Goal: Task Accomplishment & Management: Complete application form

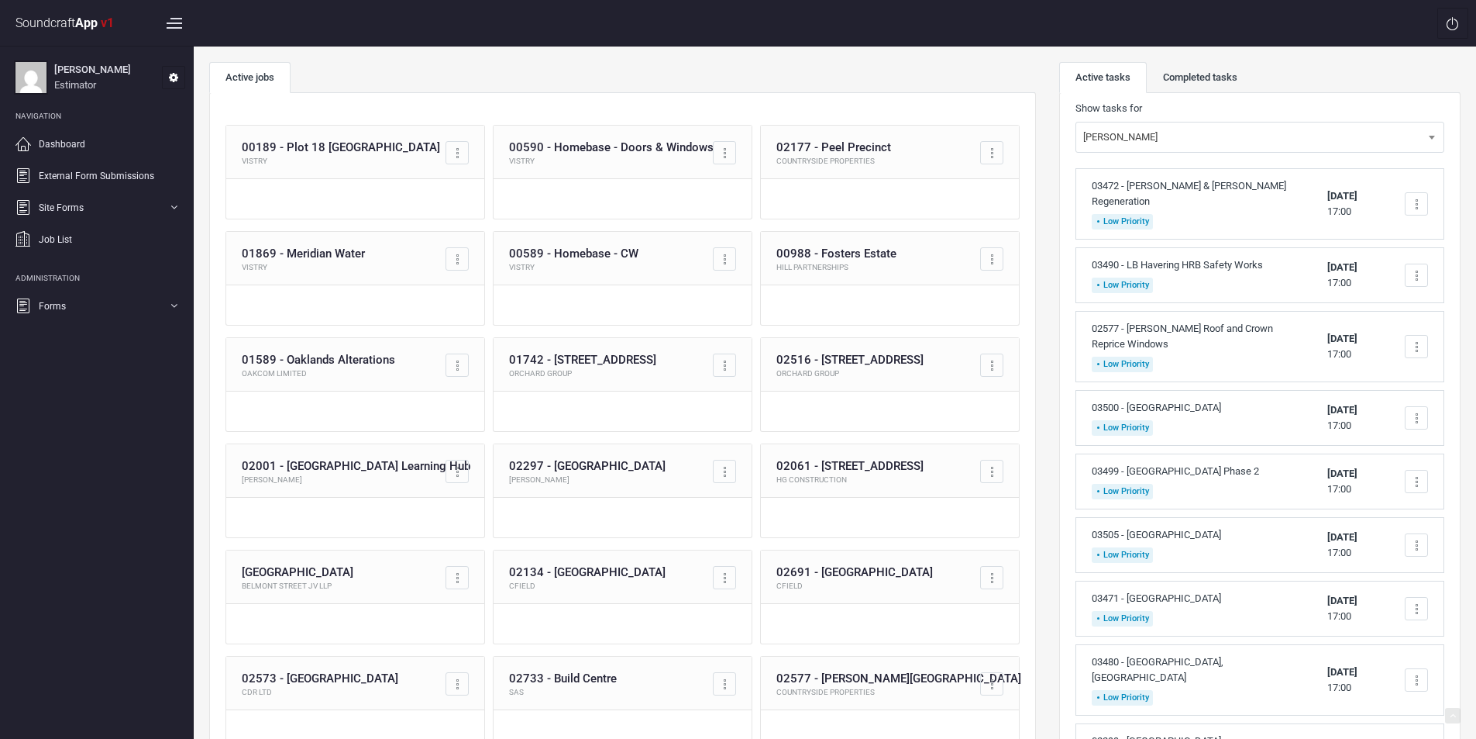
scroll to position [201, 0]
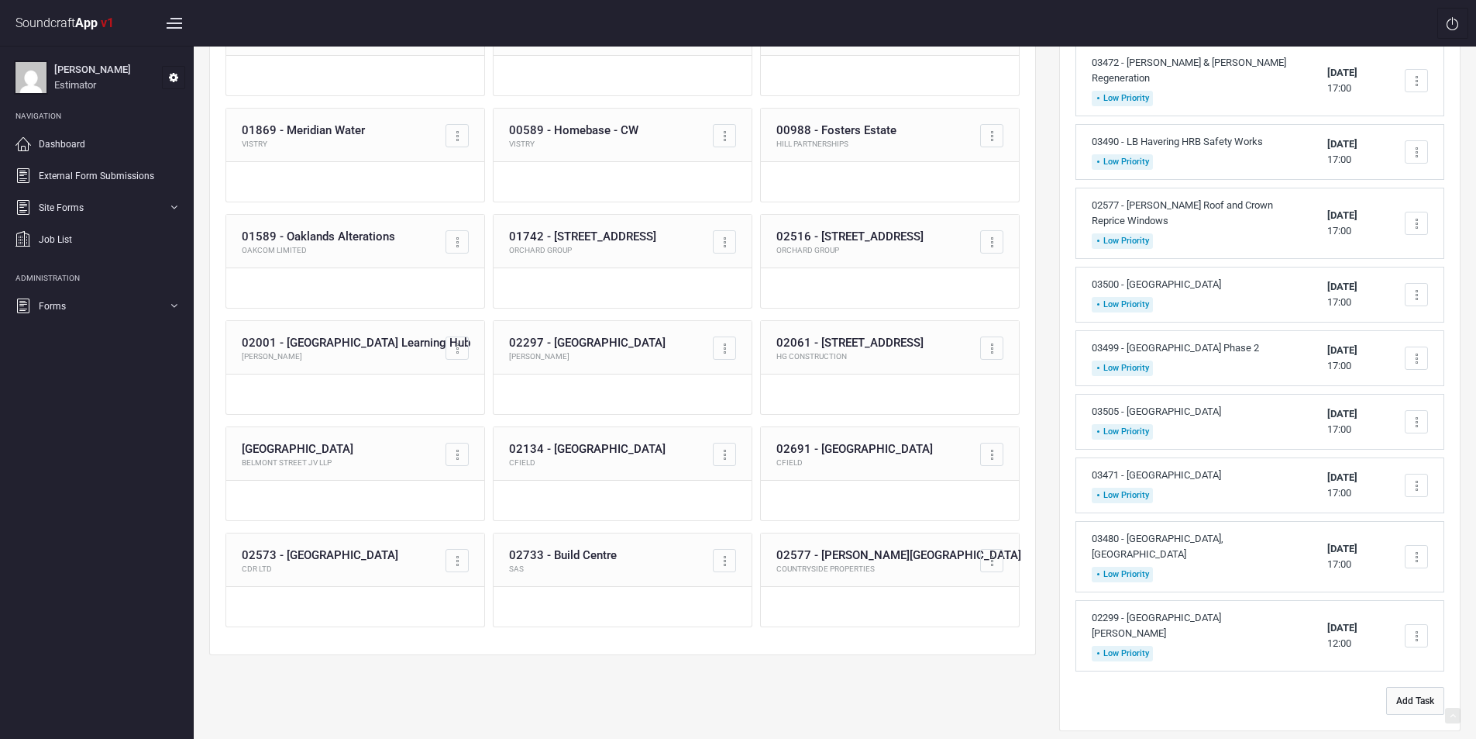
click at [1418, 687] on button "Add Task" at bounding box center [1416, 701] width 58 height 28
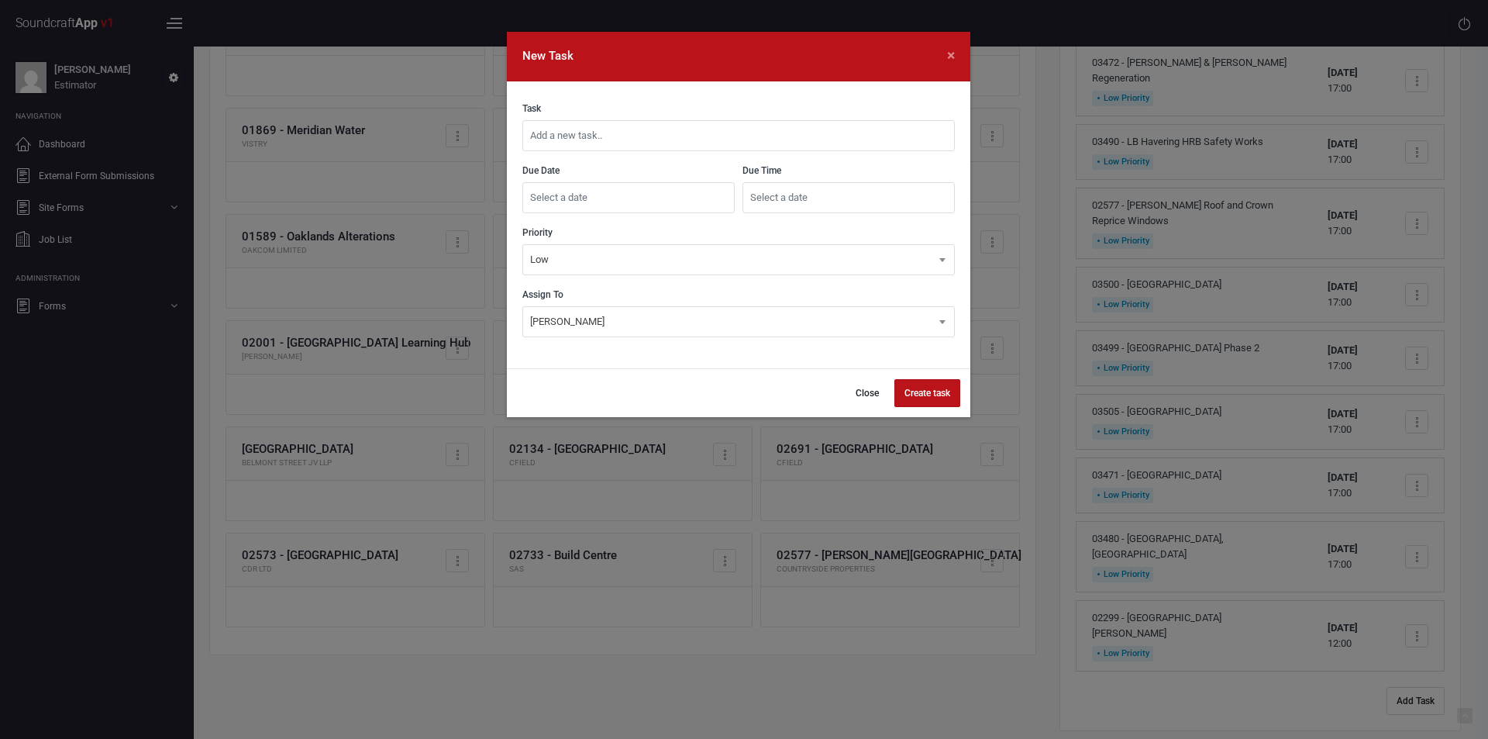
click at [616, 140] on input "text" at bounding box center [738, 135] width 432 height 31
type input "03507 - Plot 1, Plumstead (Design Costs Only)"
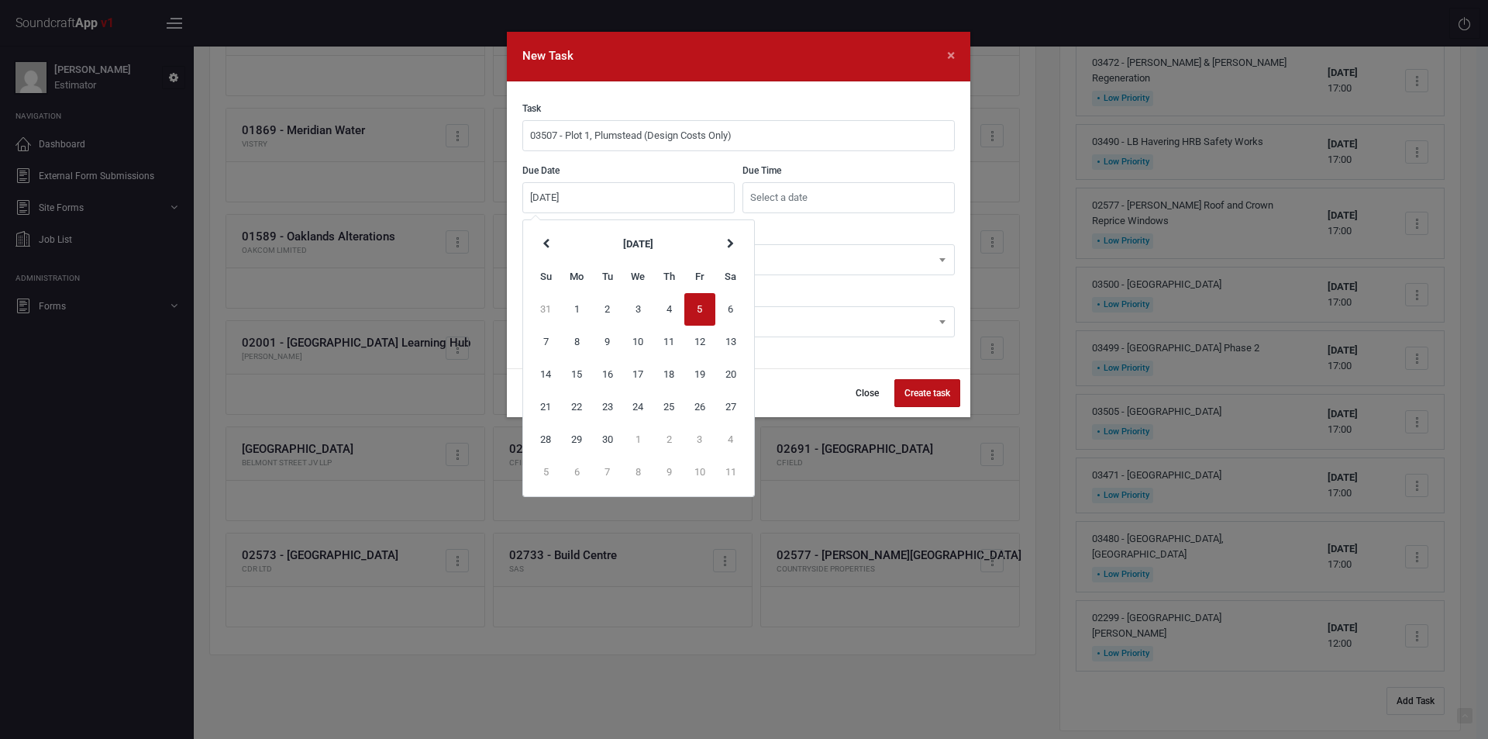
type input "[DATE]"
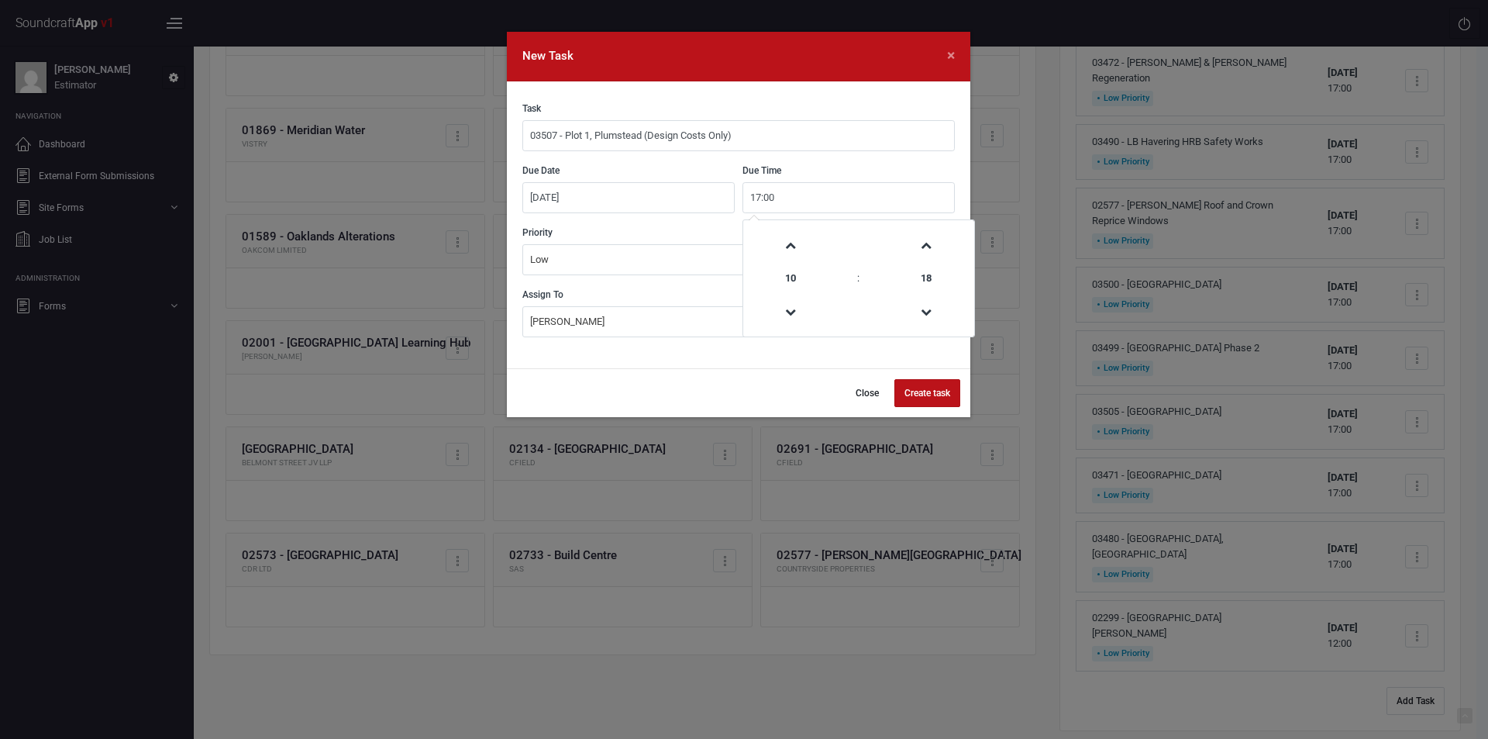
type input "17:00"
click at [936, 395] on button "Create task" at bounding box center [927, 393] width 66 height 28
click at [867, 392] on button "Close" at bounding box center [859, 393] width 43 height 28
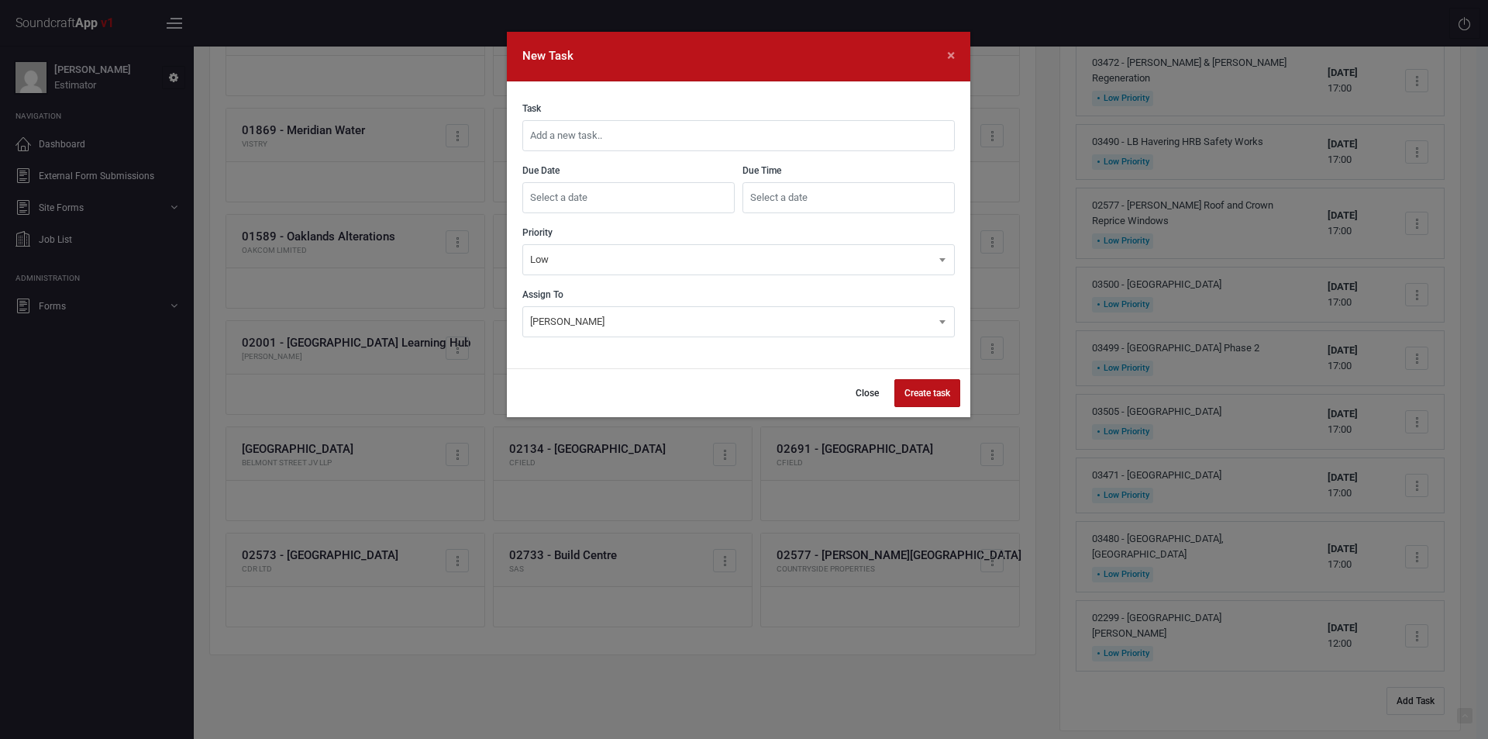
scroll to position [201, 0]
drag, startPoint x: 635, startPoint y: 141, endPoint x: 625, endPoint y: 143, distance: 10.2
click at [636, 141] on input "text" at bounding box center [738, 135] width 432 height 31
type input "03507 - Plot 1, Plumstead (Design Costs Only)"
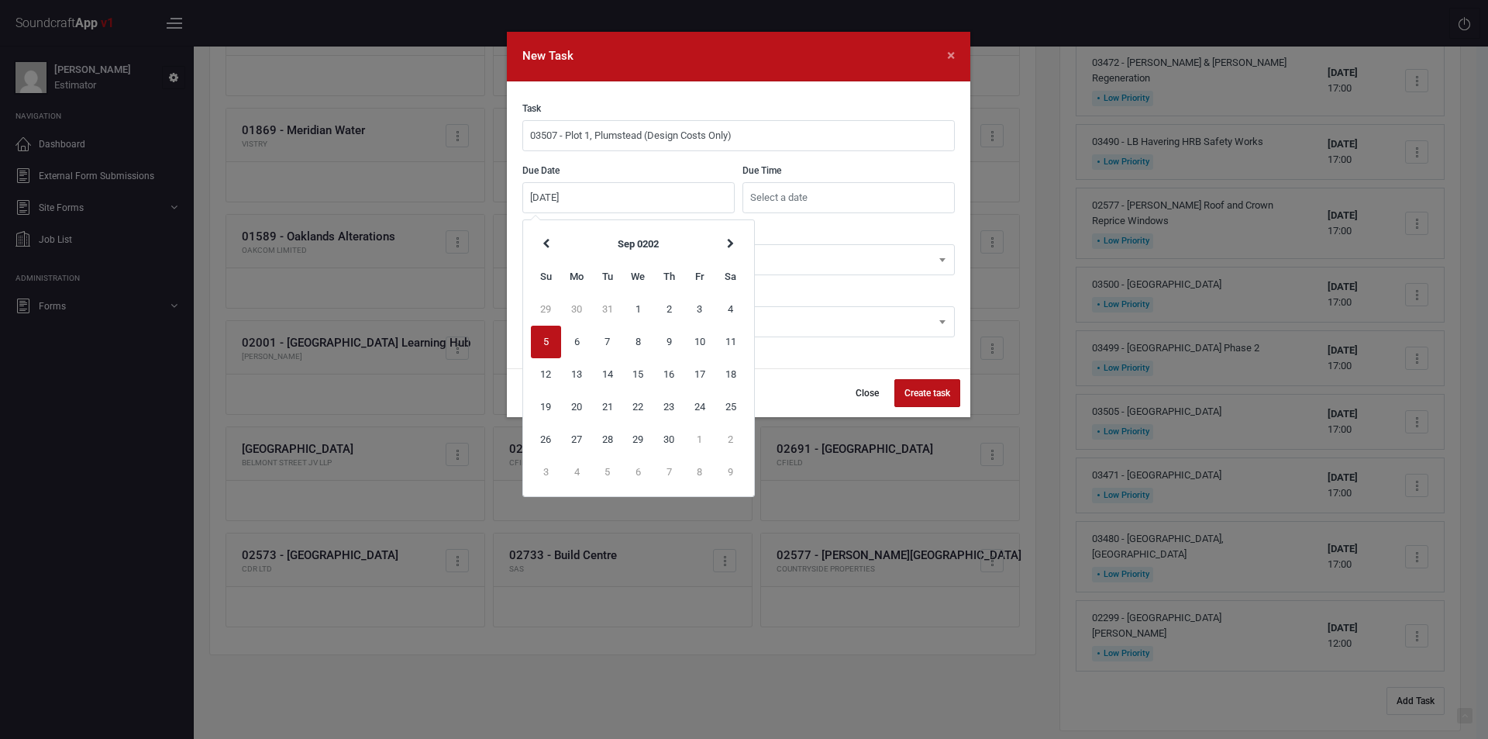
type input "[DATE]"
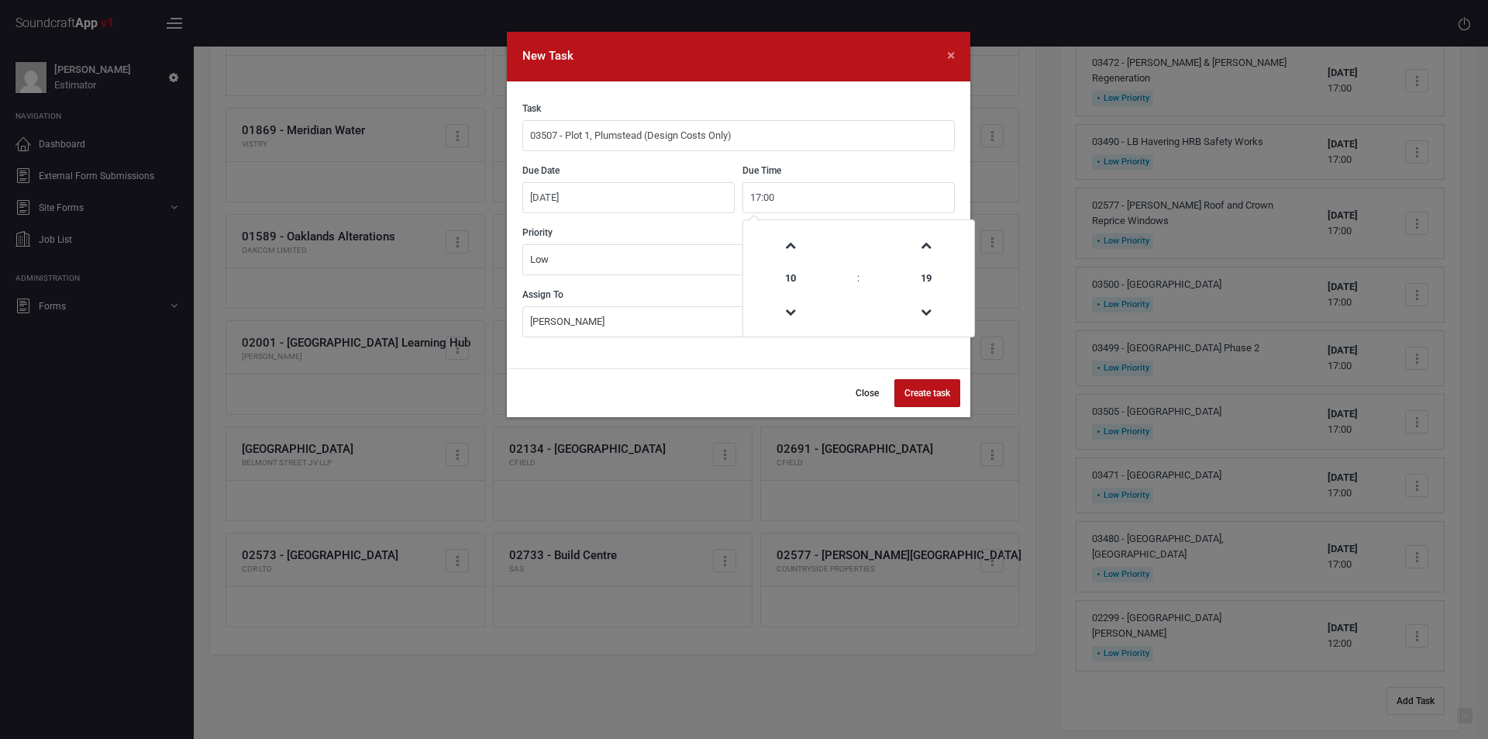
type input "17:00"
click at [917, 398] on button "Create task" at bounding box center [927, 393] width 66 height 28
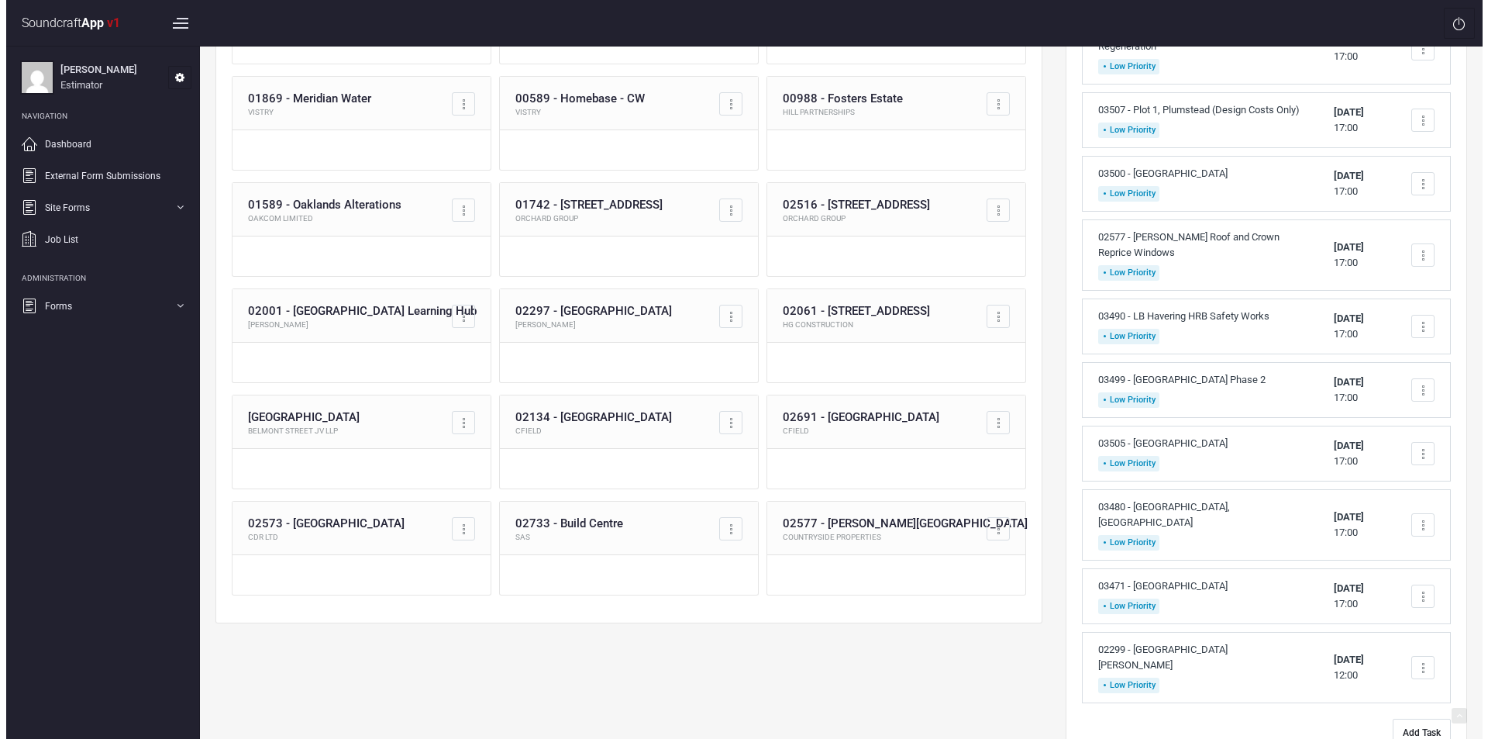
scroll to position [280, 0]
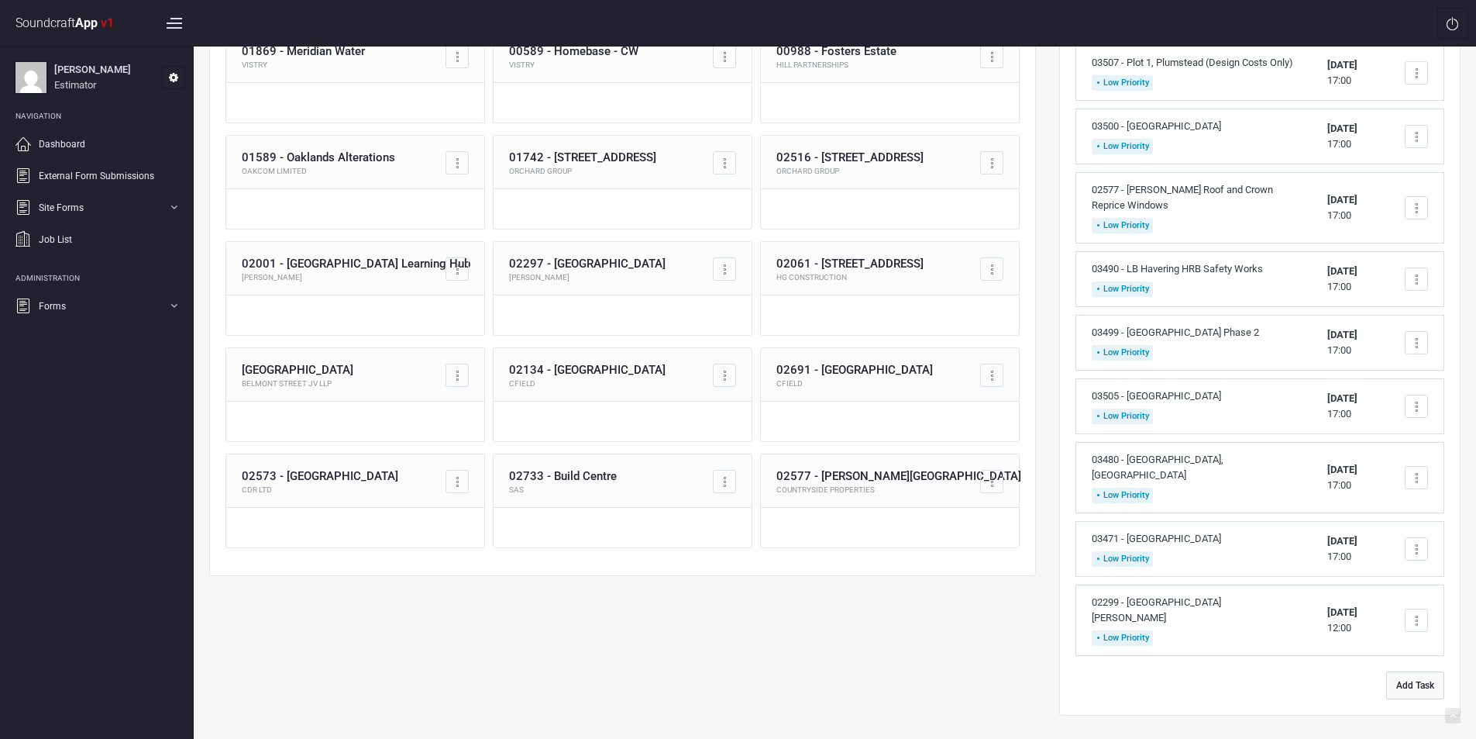
click at [1418, 671] on button "Add Task" at bounding box center [1416, 685] width 58 height 28
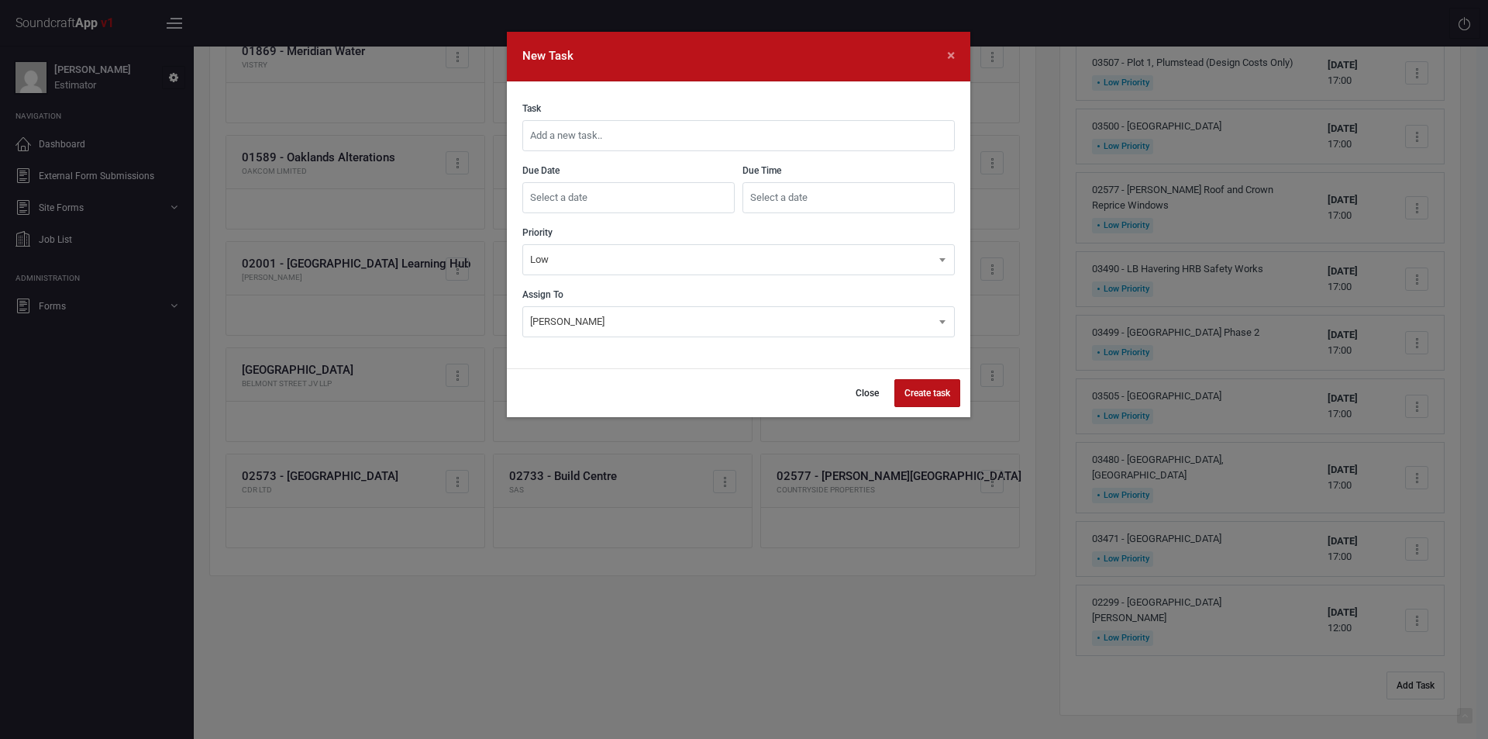
click at [670, 141] on input "text" at bounding box center [738, 135] width 432 height 31
type input "03508 - Tudor Estates, [GEOGRAPHIC_DATA]"
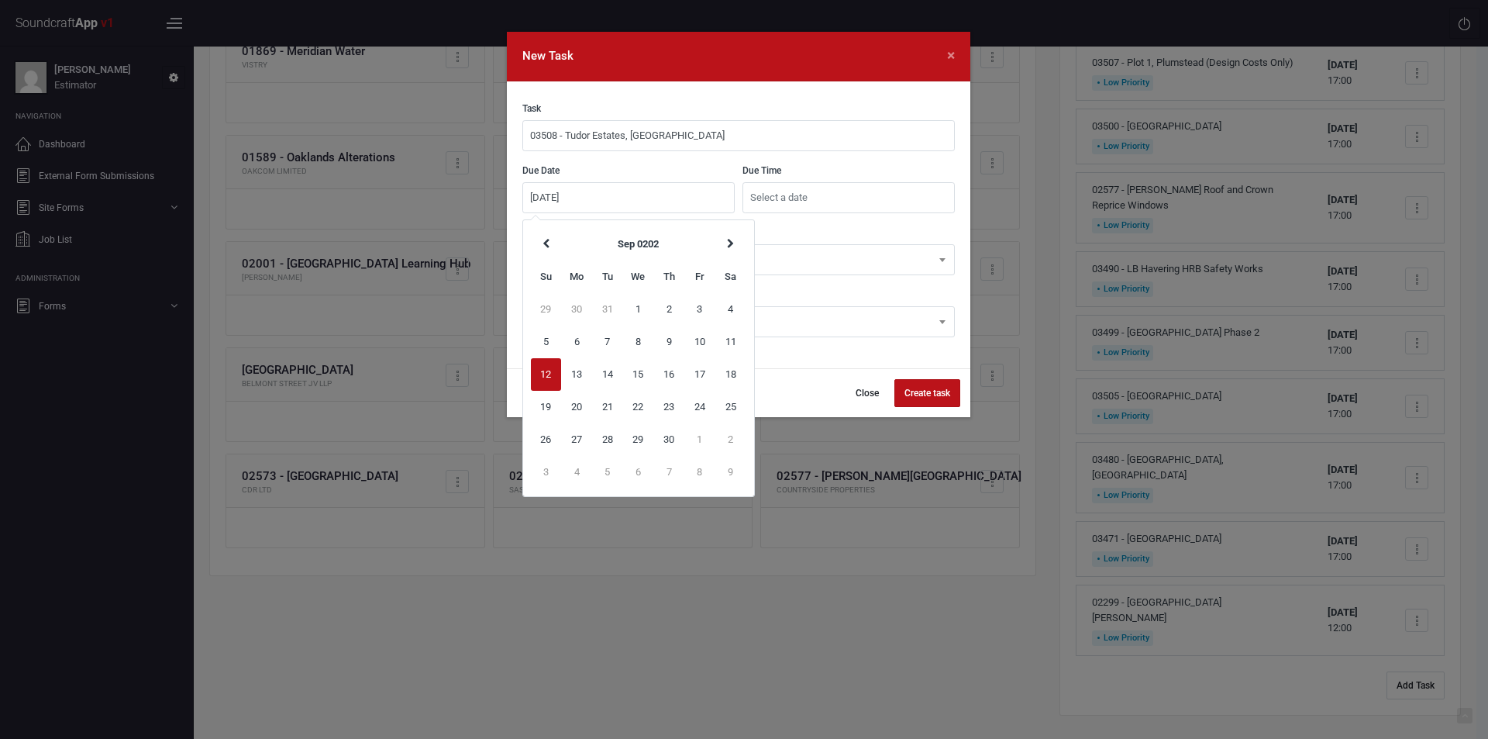
type input "[DATE]"
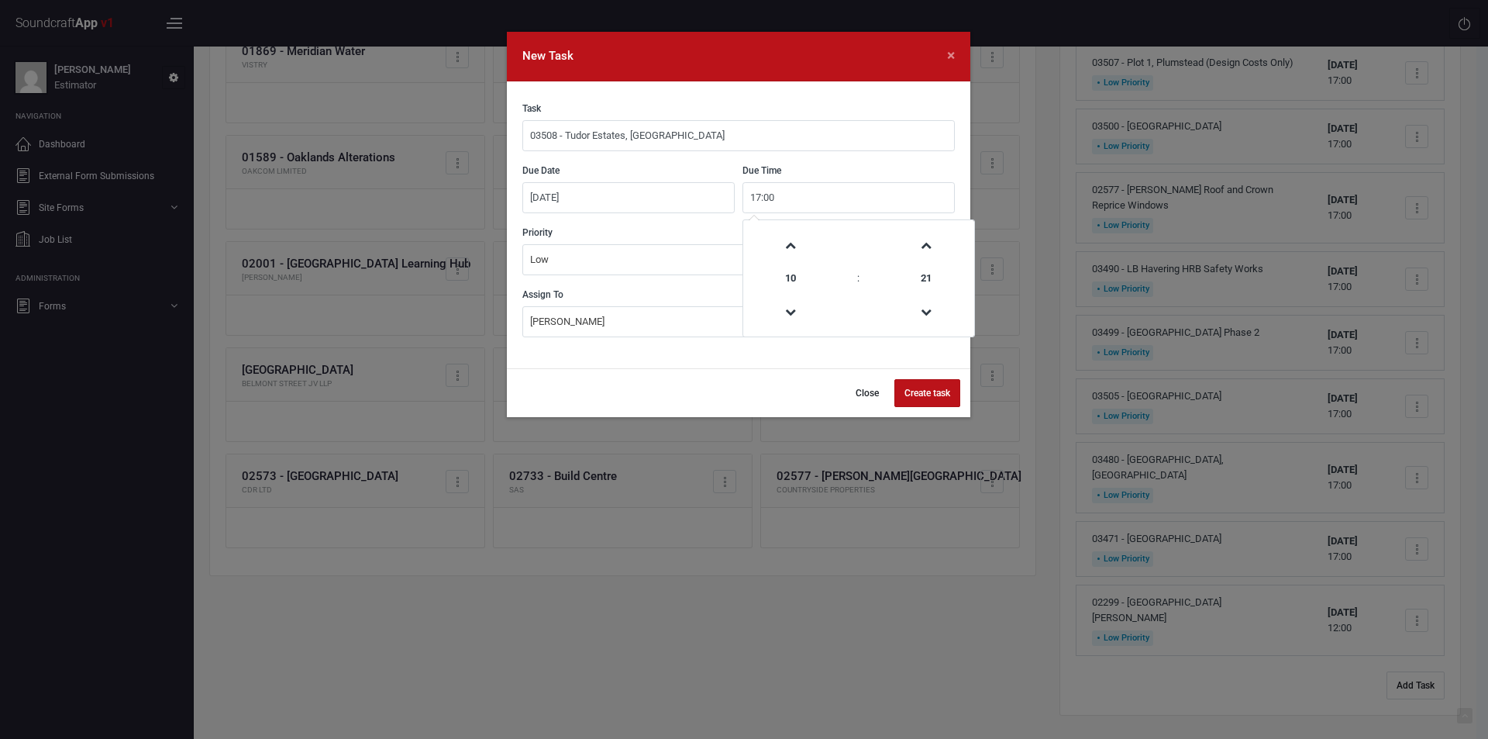
type input "17:00"
click at [936, 391] on button "Create task" at bounding box center [927, 393] width 66 height 28
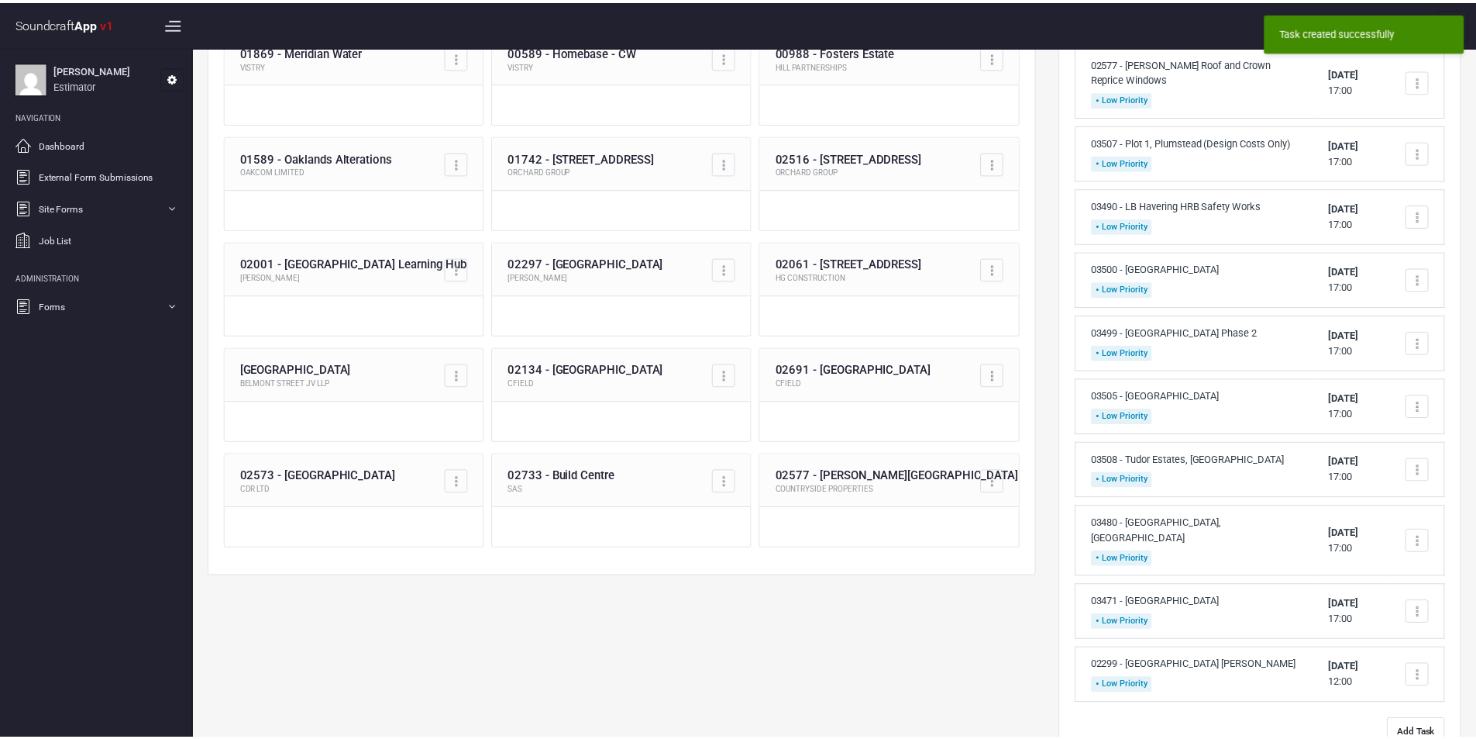
scroll to position [0, 0]
